Goal: Find specific page/section

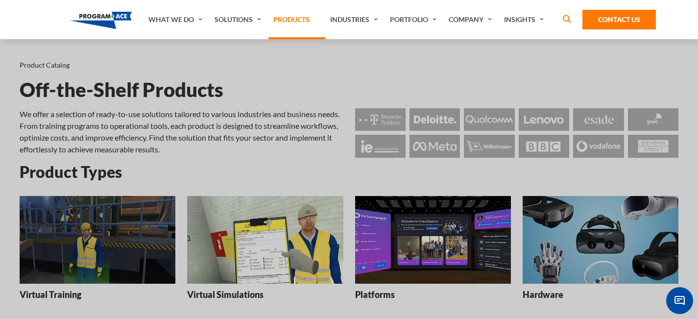
click at [292, 23] on link "Products" at bounding box center [297, 19] width 57 height 39
click at [293, 25] on link "Products" at bounding box center [297, 19] width 57 height 39
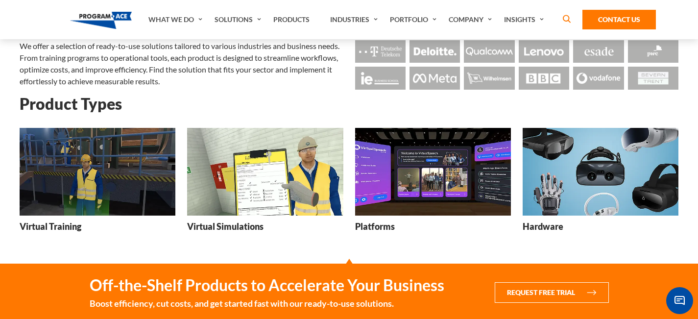
scroll to position [69, 0]
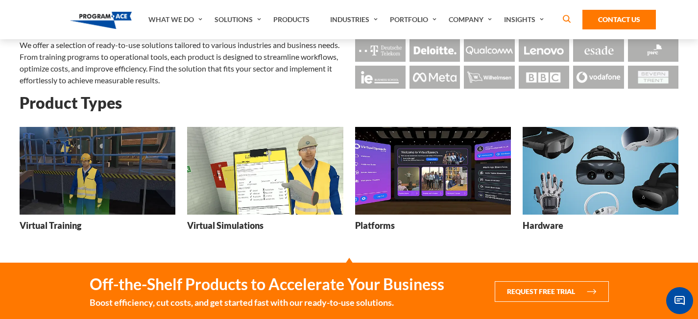
click at [569, 155] on img at bounding box center [601, 171] width 156 height 88
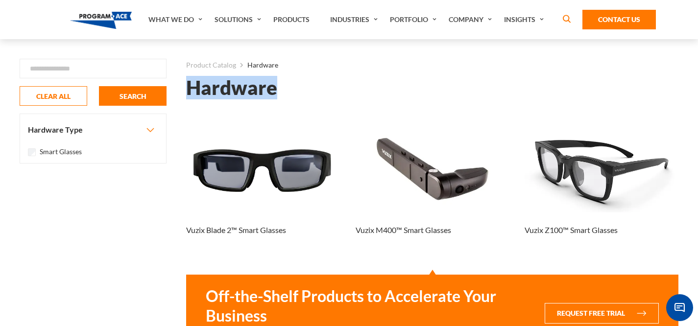
drag, startPoint x: 279, startPoint y: 89, endPoint x: 179, endPoint y: 90, distance: 100.0
click at [179, 90] on div "FILTER Search Product Catalog Hardware Hardware Found 3 results Loading... Vuzi…" at bounding box center [432, 217] width 512 height 356
copy h1 "Hardware"
